Goal: Task Accomplishment & Management: Complete application form

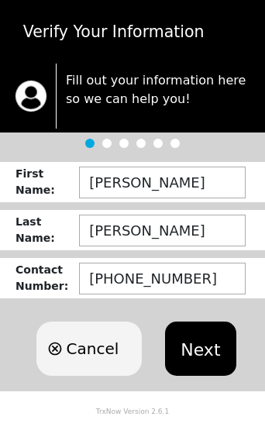
click at [191, 340] on button "Next" at bounding box center [200, 348] width 70 height 54
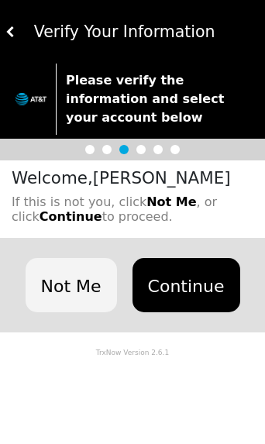
click at [182, 263] on button "Continue" at bounding box center [186, 285] width 108 height 54
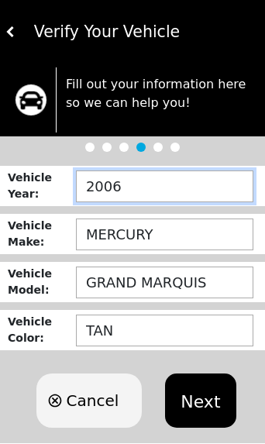
click at [136, 183] on input "2006" at bounding box center [164, 186] width 177 height 32
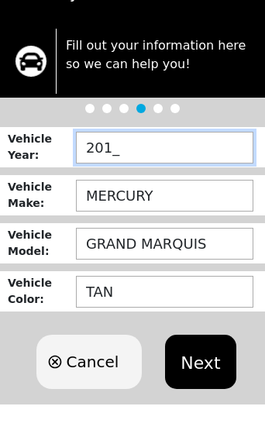
type input "2012"
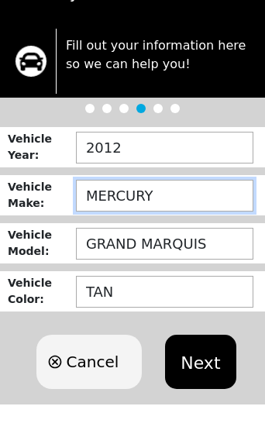
click at [168, 218] on input "MERCURY" at bounding box center [164, 234] width 177 height 32
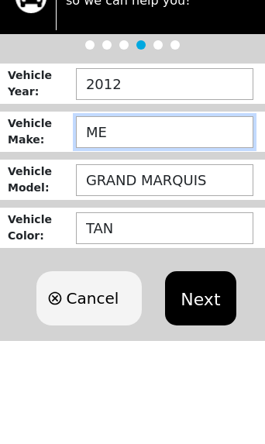
type input "M"
type input "HONDA"
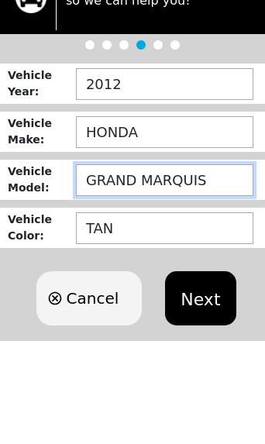
click at [208, 266] on input "GRAND MARQUIS" at bounding box center [164, 282] width 177 height 32
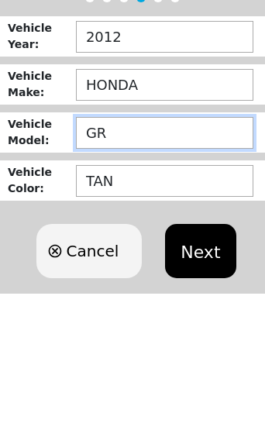
type input "G"
type input "CRV"
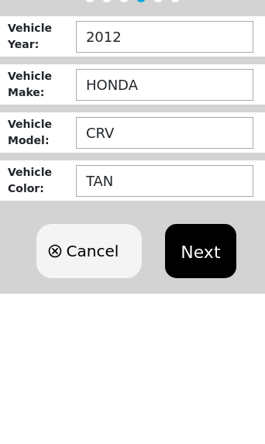
click at [200, 373] on button "Next" at bounding box center [200, 400] width 70 height 54
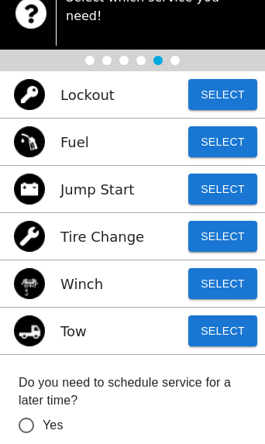
scroll to position [86, 0]
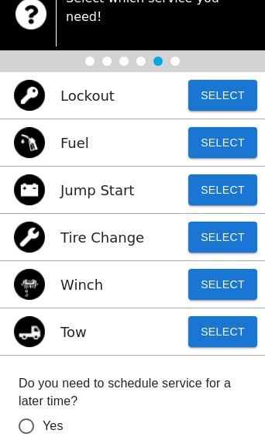
click at [224, 222] on button "Select" at bounding box center [222, 237] width 69 height 31
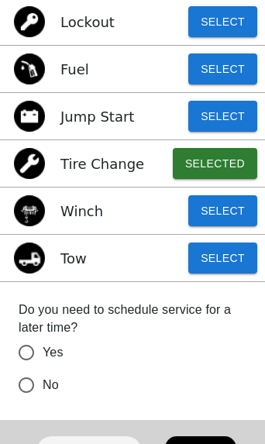
scroll to position [164, 0]
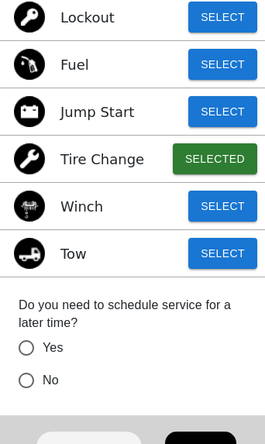
click at [29, 364] on input "No" at bounding box center [26, 380] width 33 height 33
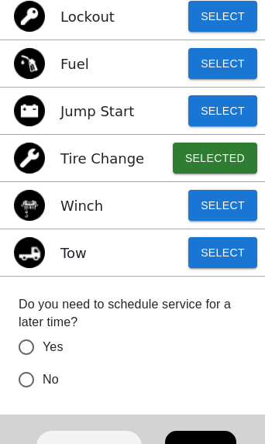
radio input "false"
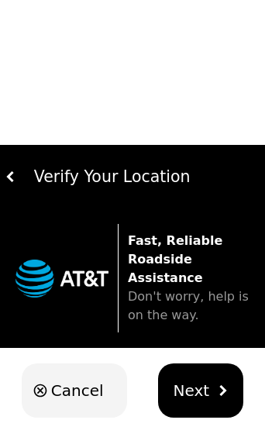
scroll to position [0, 0]
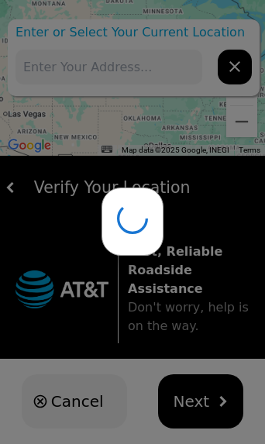
type input "[STREET_ADDRESS]"
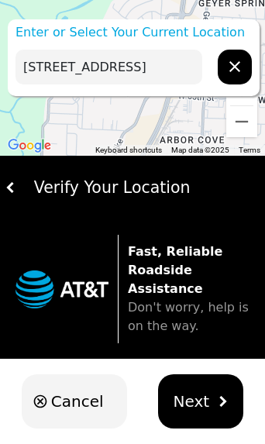
click at [190, 400] on span "Next" at bounding box center [192, 401] width 36 height 23
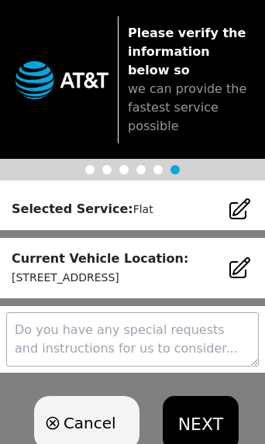
scroll to position [62, 0]
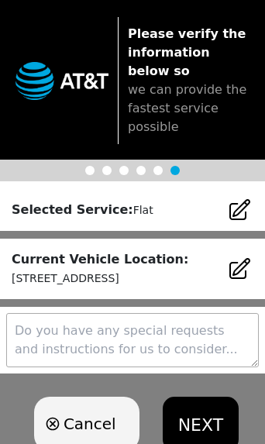
click at [193, 419] on button "NEXT" at bounding box center [201, 424] width 76 height 54
